Goal: Communication & Community: Answer question/provide support

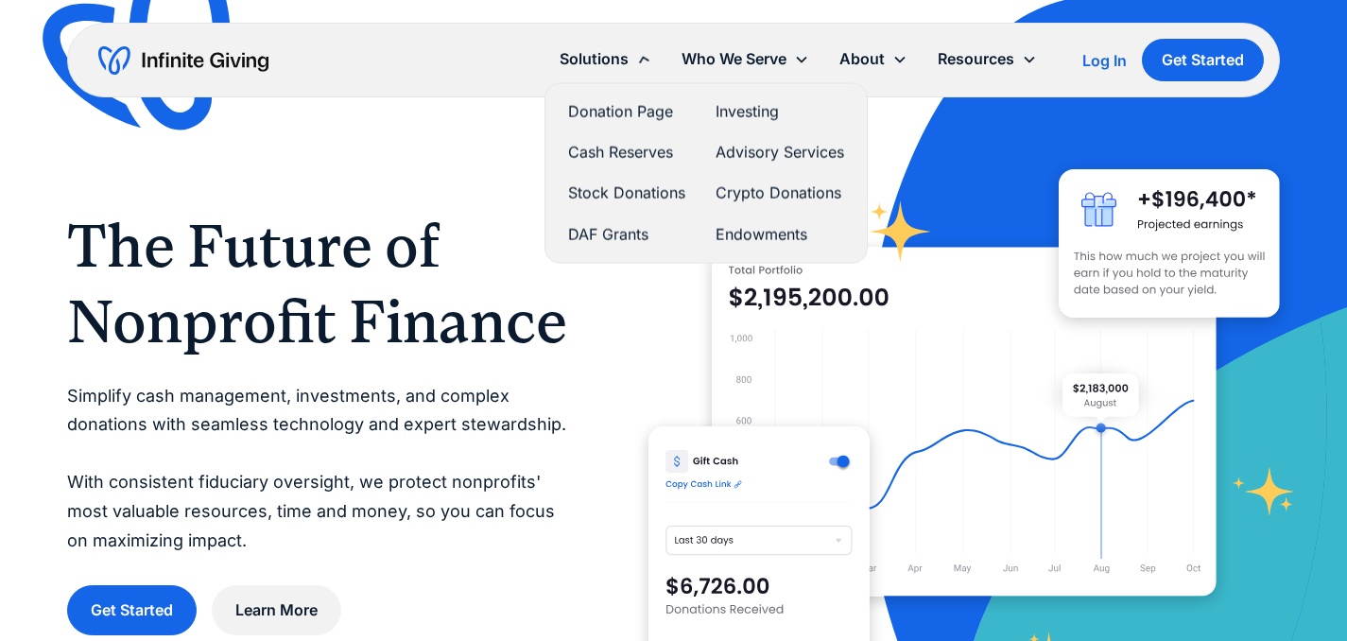
click at [599, 61] on div "Solutions" at bounding box center [594, 59] width 69 height 26
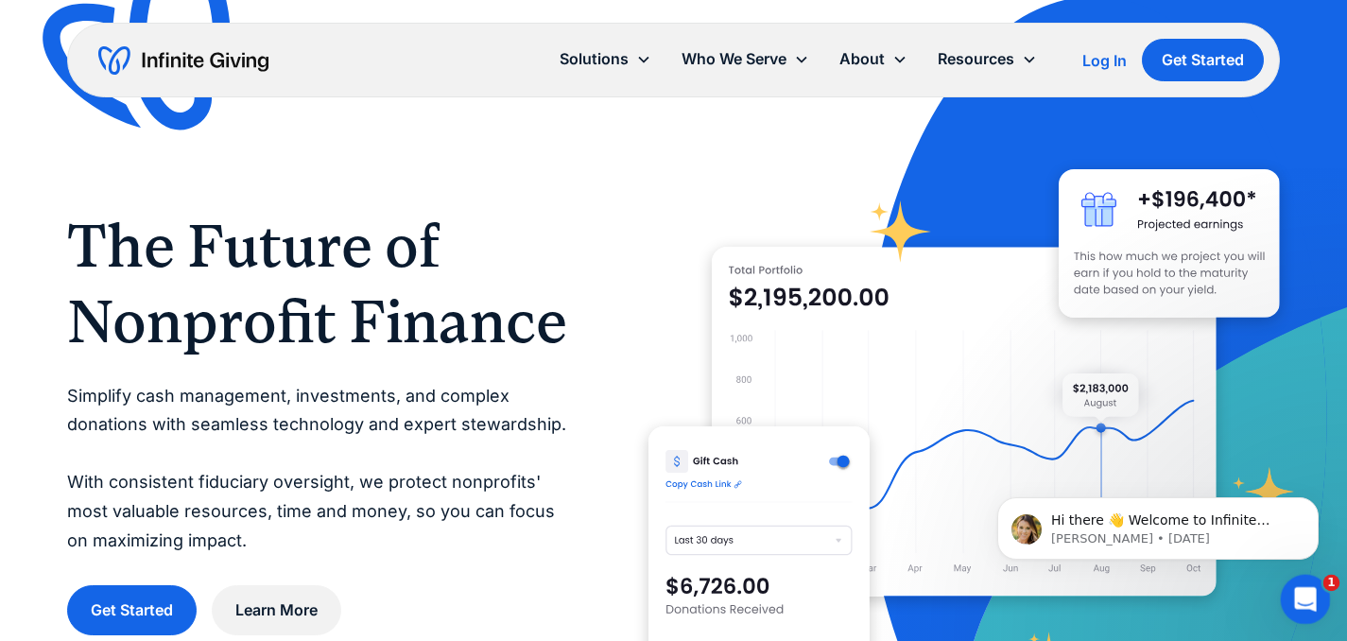
click at [1304, 595] on icon "Open Intercom Messenger" at bounding box center [1302, 596] width 13 height 15
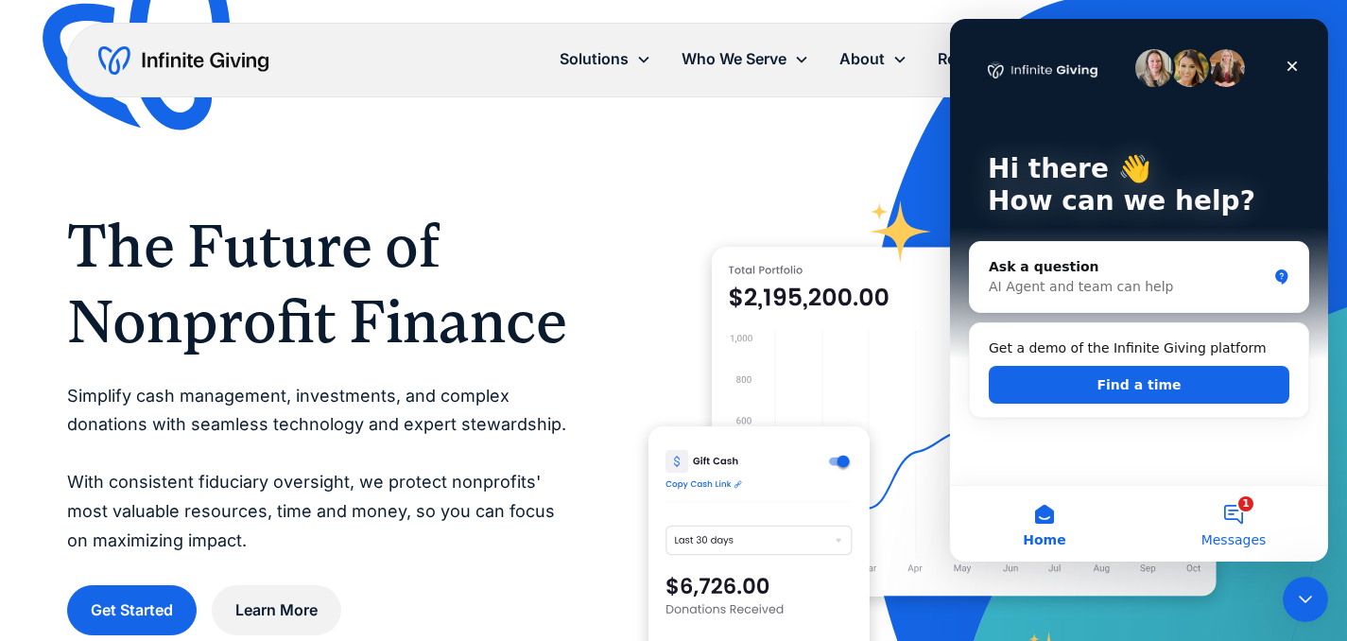
click at [1280, 530] on button "1 Messages" at bounding box center [1233, 524] width 189 height 76
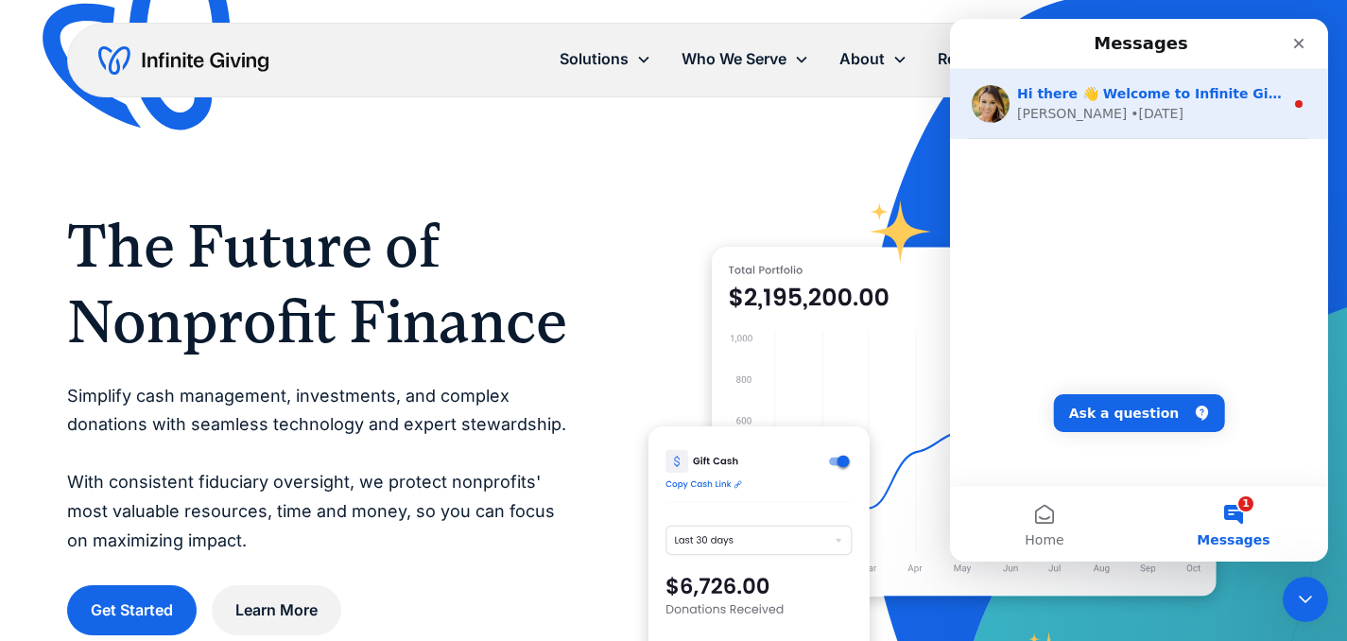
click at [1151, 106] on div "[PERSON_NAME] • [DATE]" at bounding box center [1150, 114] width 267 height 20
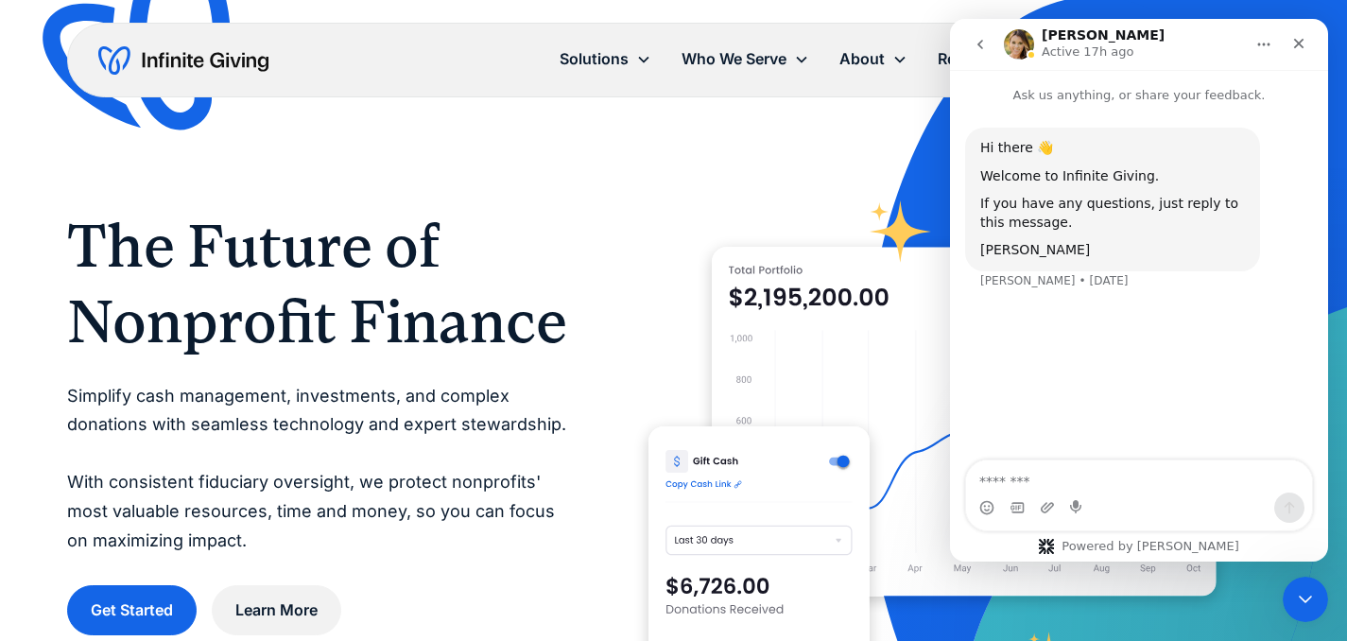
click at [1153, 477] on textarea "Message…" at bounding box center [1139, 476] width 346 height 32
type textarea "**"
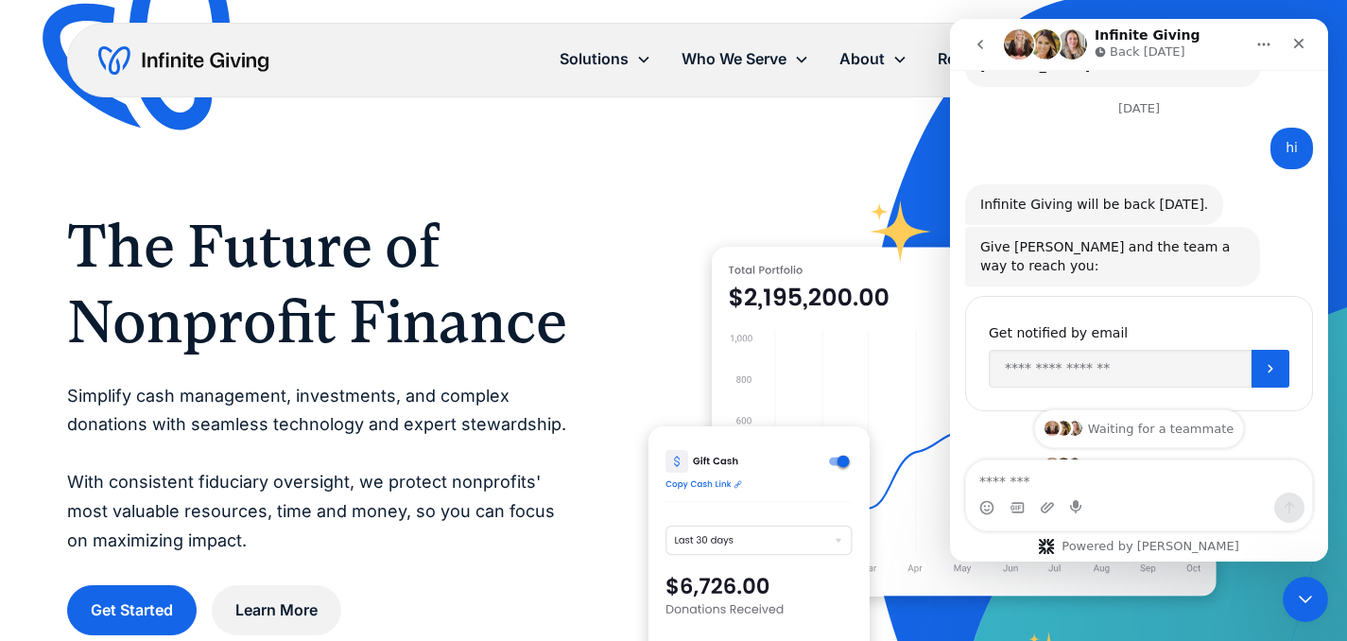
scroll to position [217, 0]
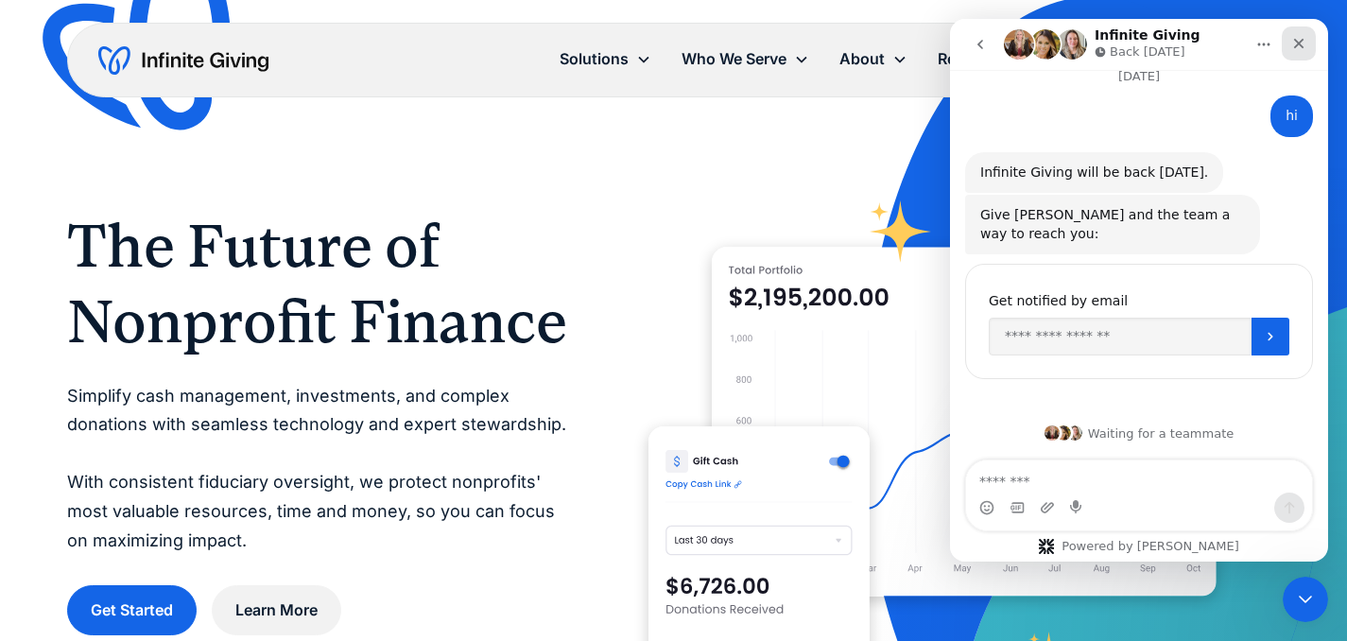
click at [1296, 47] on icon "Close" at bounding box center [1299, 43] width 15 height 15
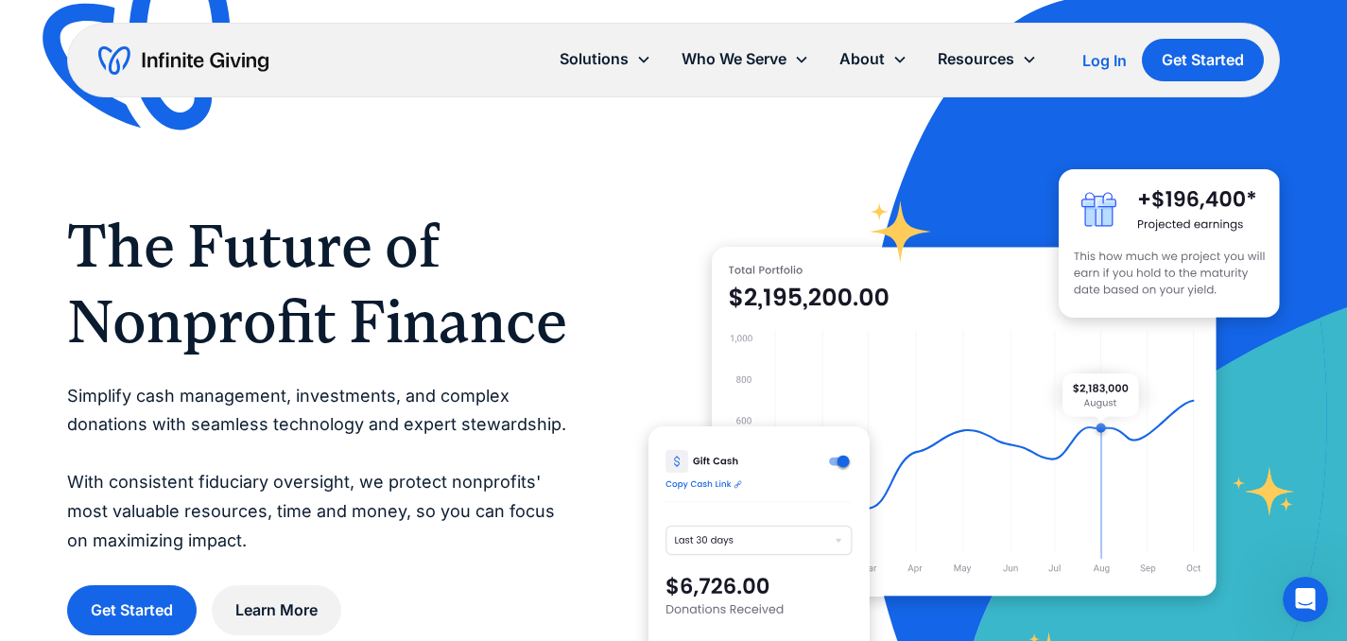
scroll to position [248, 0]
click at [1310, 593] on icon "Open Intercom Messenger" at bounding box center [1303, 596] width 31 height 31
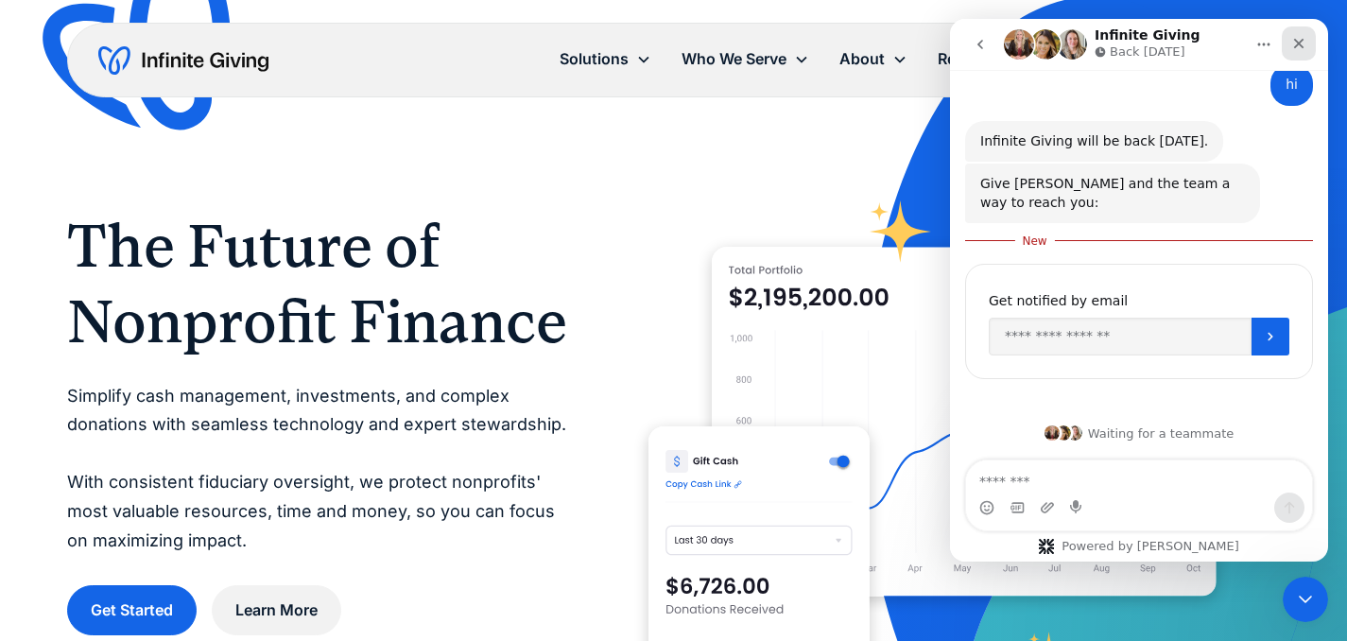
click at [1295, 31] on div "Close" at bounding box center [1299, 43] width 34 height 34
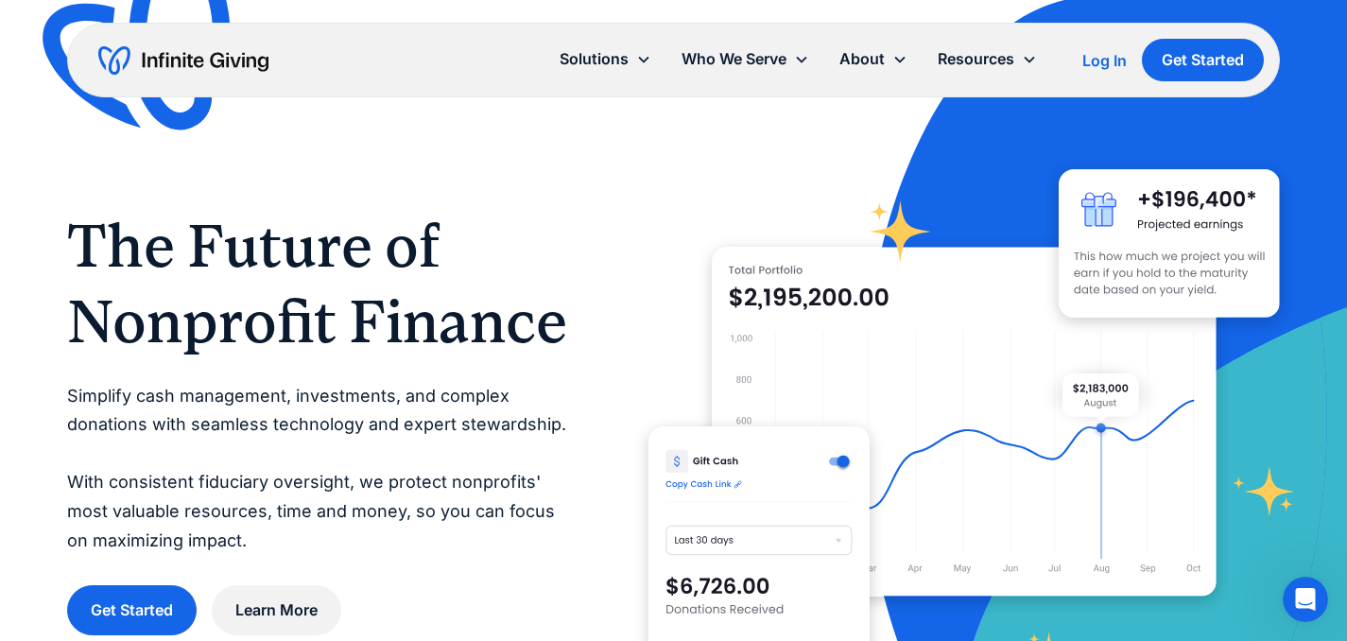
click at [1292, 570] on img at bounding box center [1170, 421] width 623 height 843
click at [1293, 602] on icon "Open Intercom Messenger" at bounding box center [1303, 596] width 31 height 31
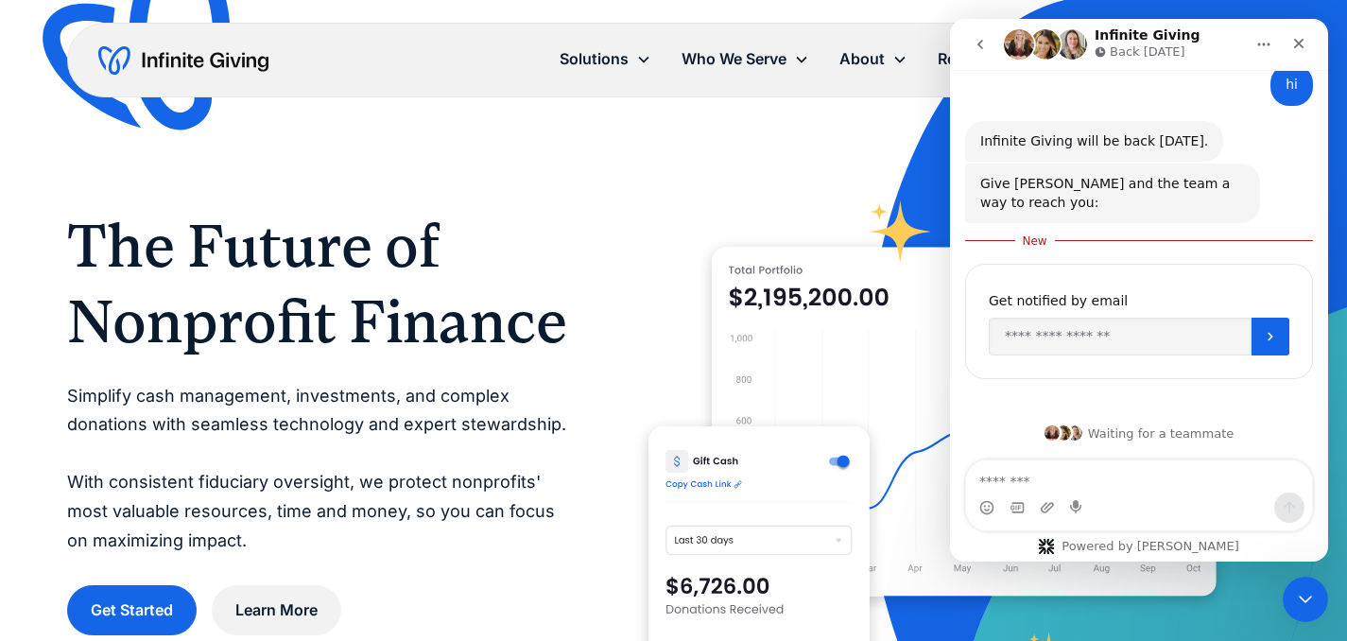
click at [1251, 51] on button "Home" at bounding box center [1264, 44] width 36 height 36
click at [1085, 398] on div "You'll be notified here and by SMS Get notified by email" at bounding box center [1139, 332] width 348 height 153
click at [1306, 26] on nav "Infinite Giving Back [DATE]" at bounding box center [1139, 44] width 378 height 51
